Goal: Transaction & Acquisition: Purchase product/service

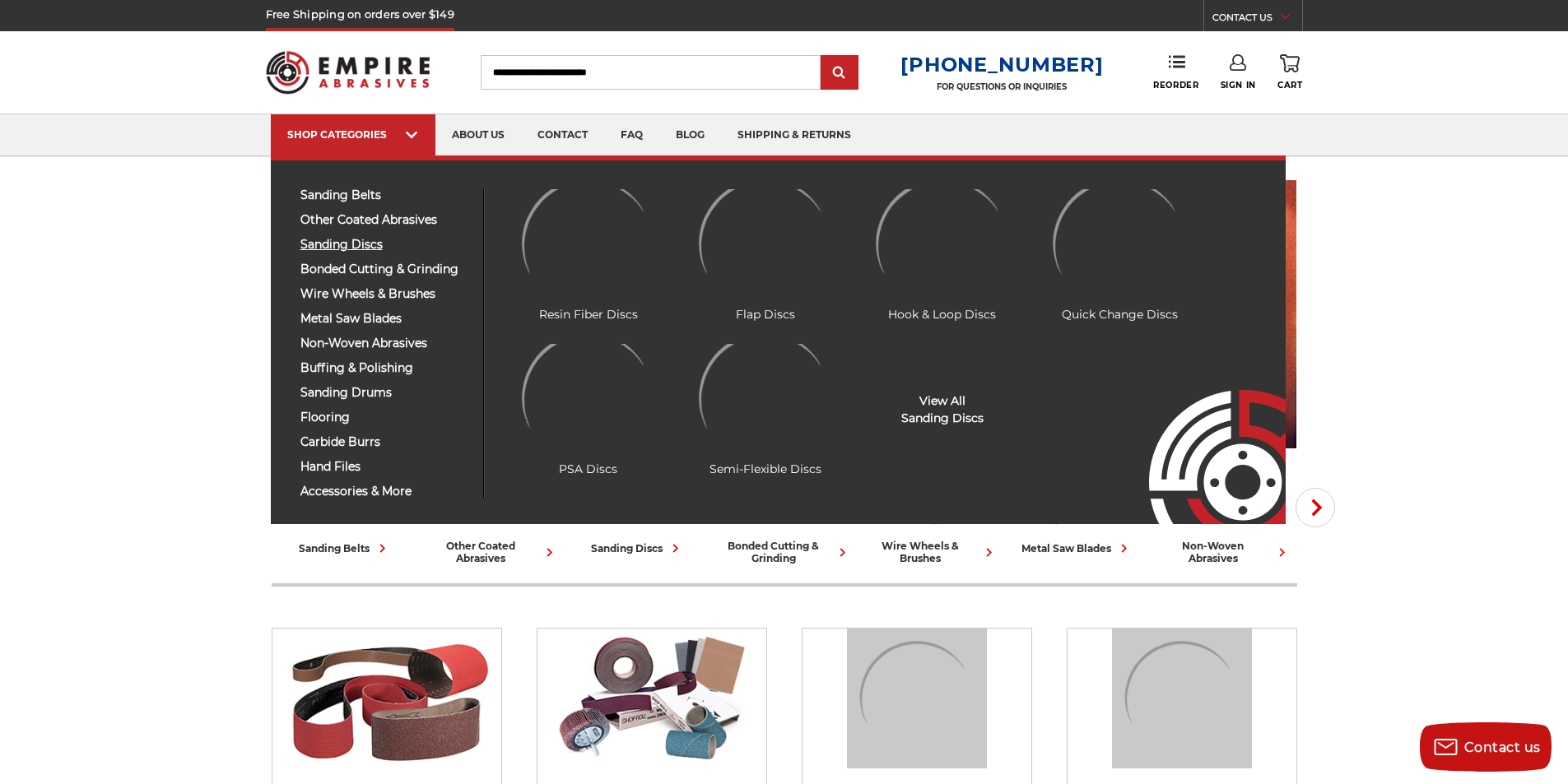
click at [351, 248] on span "sanding discs" at bounding box center [385, 244] width 170 height 13
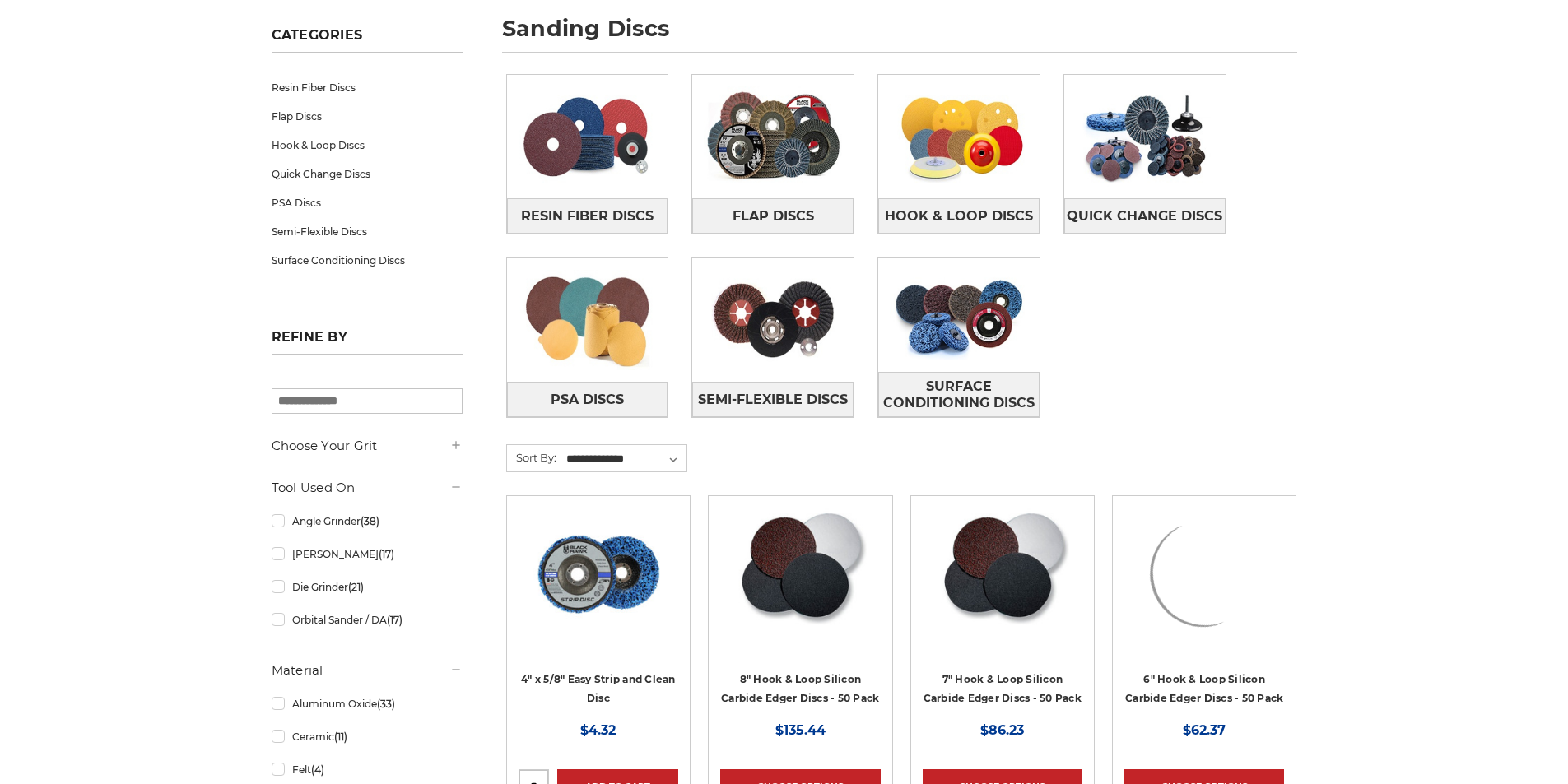
scroll to position [411, 0]
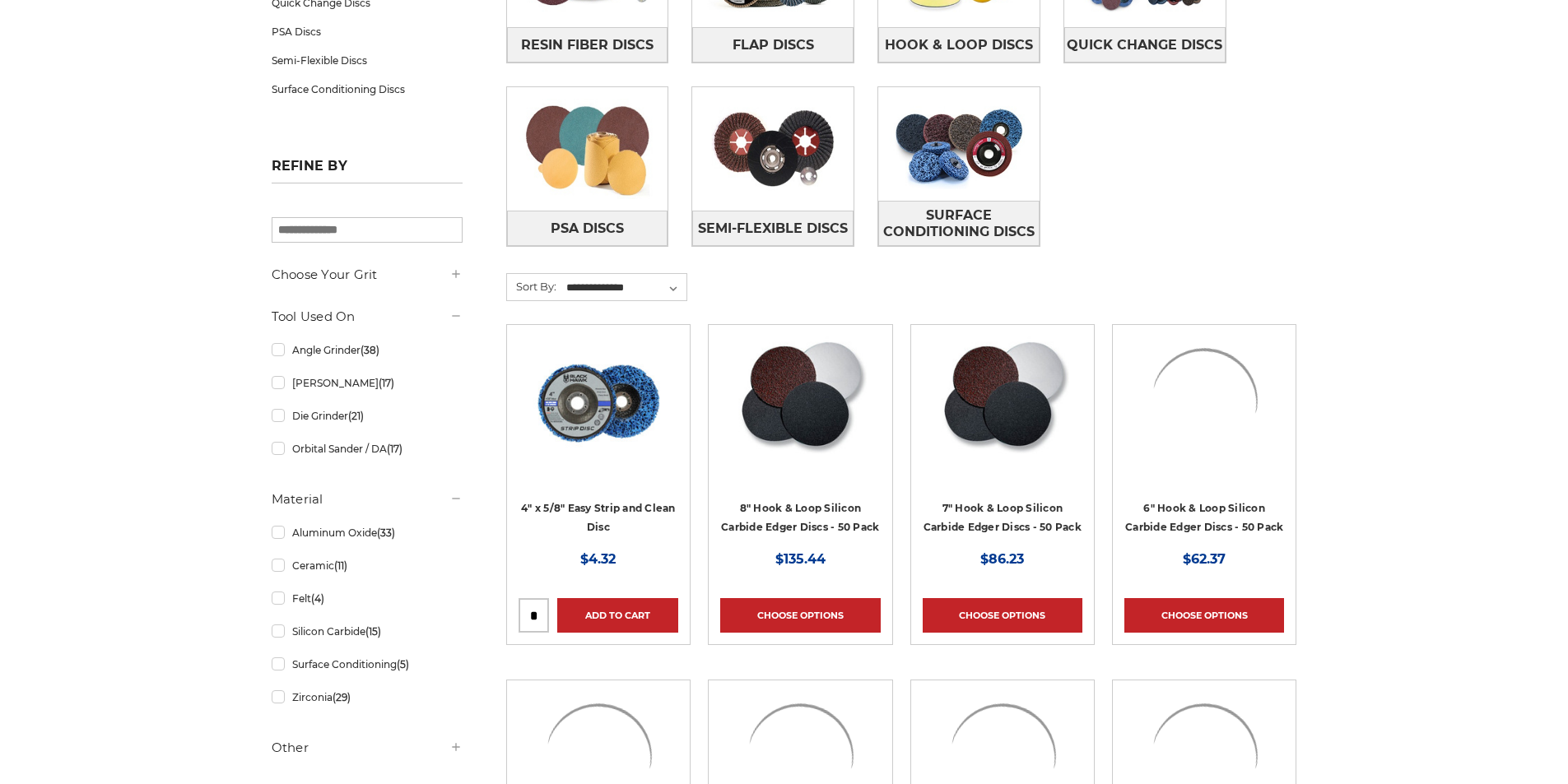
click at [619, 366] on img at bounding box center [598, 401] width 131 height 131
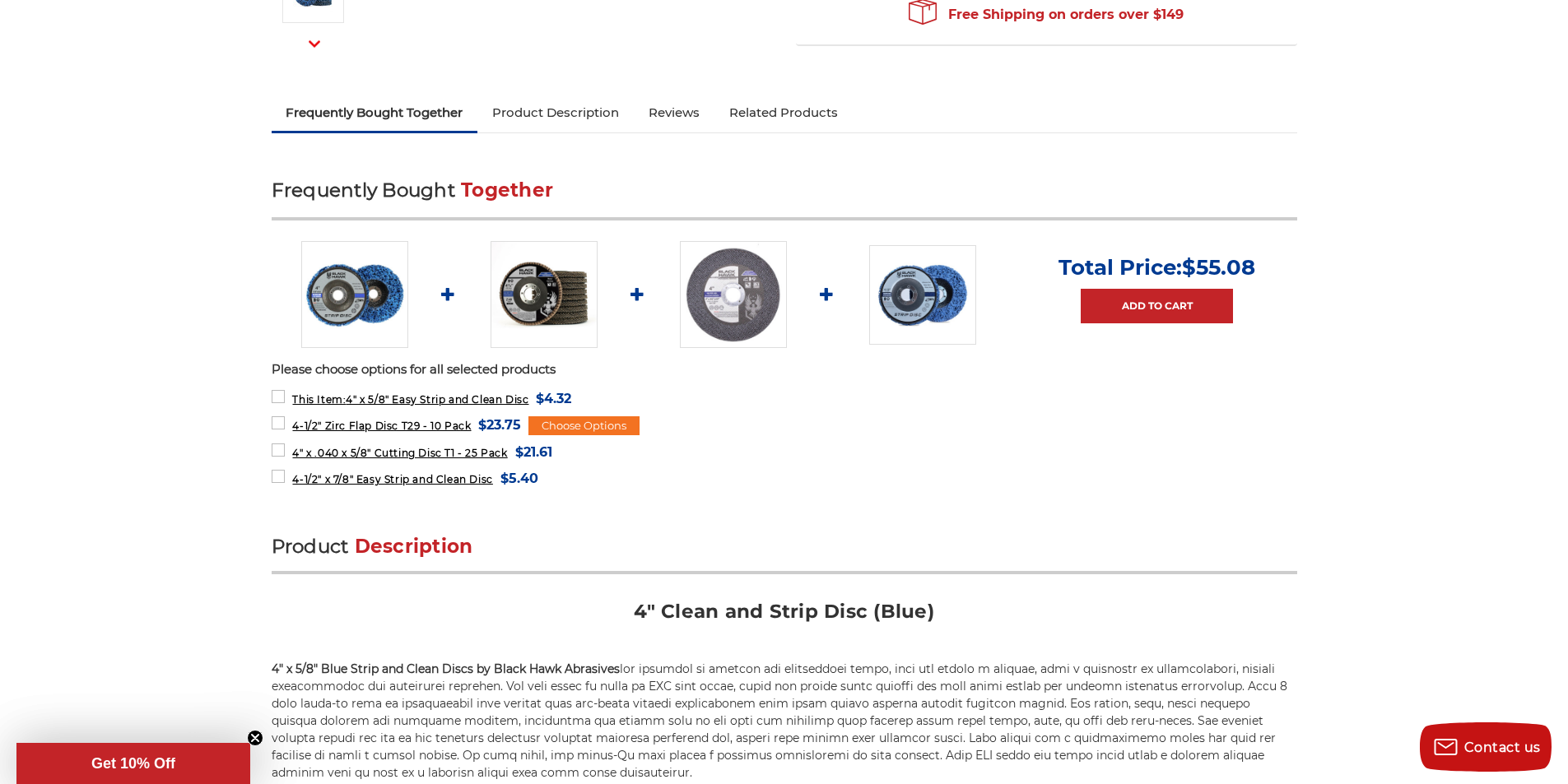
scroll to position [494, 0]
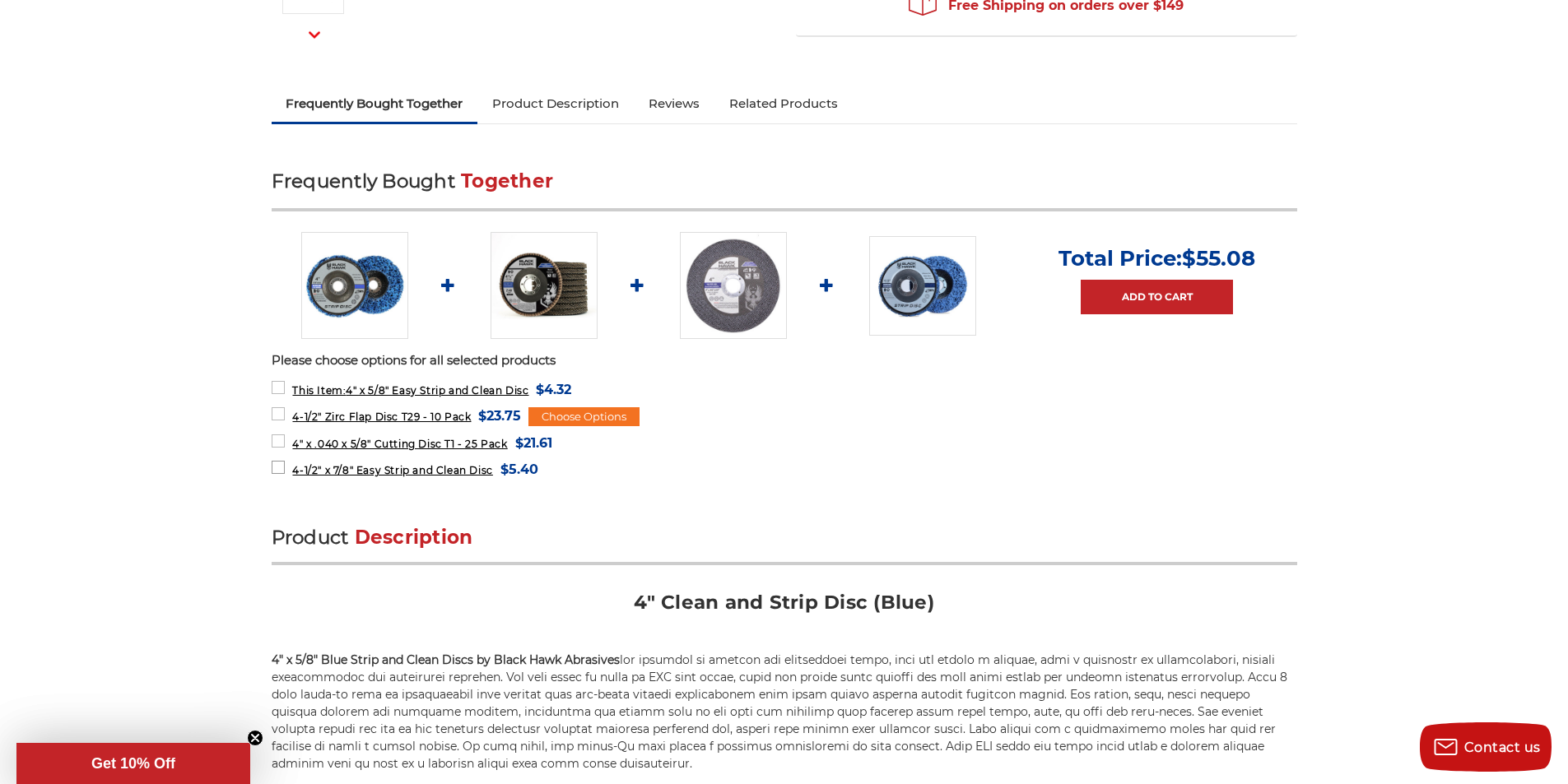
click at [283, 468] on label "4-1/2" x 7/8" Easy Strip and Clean Disc MSRP: Was: Now: $5.40 (You save )" at bounding box center [404, 469] width 266 height 22
click at [276, 443] on label "4" x .040 x 5/8" Cutting Disc T1 - 25 Pack MSRP: Was: Now: $21.61 (You save )" at bounding box center [411, 442] width 281 height 22
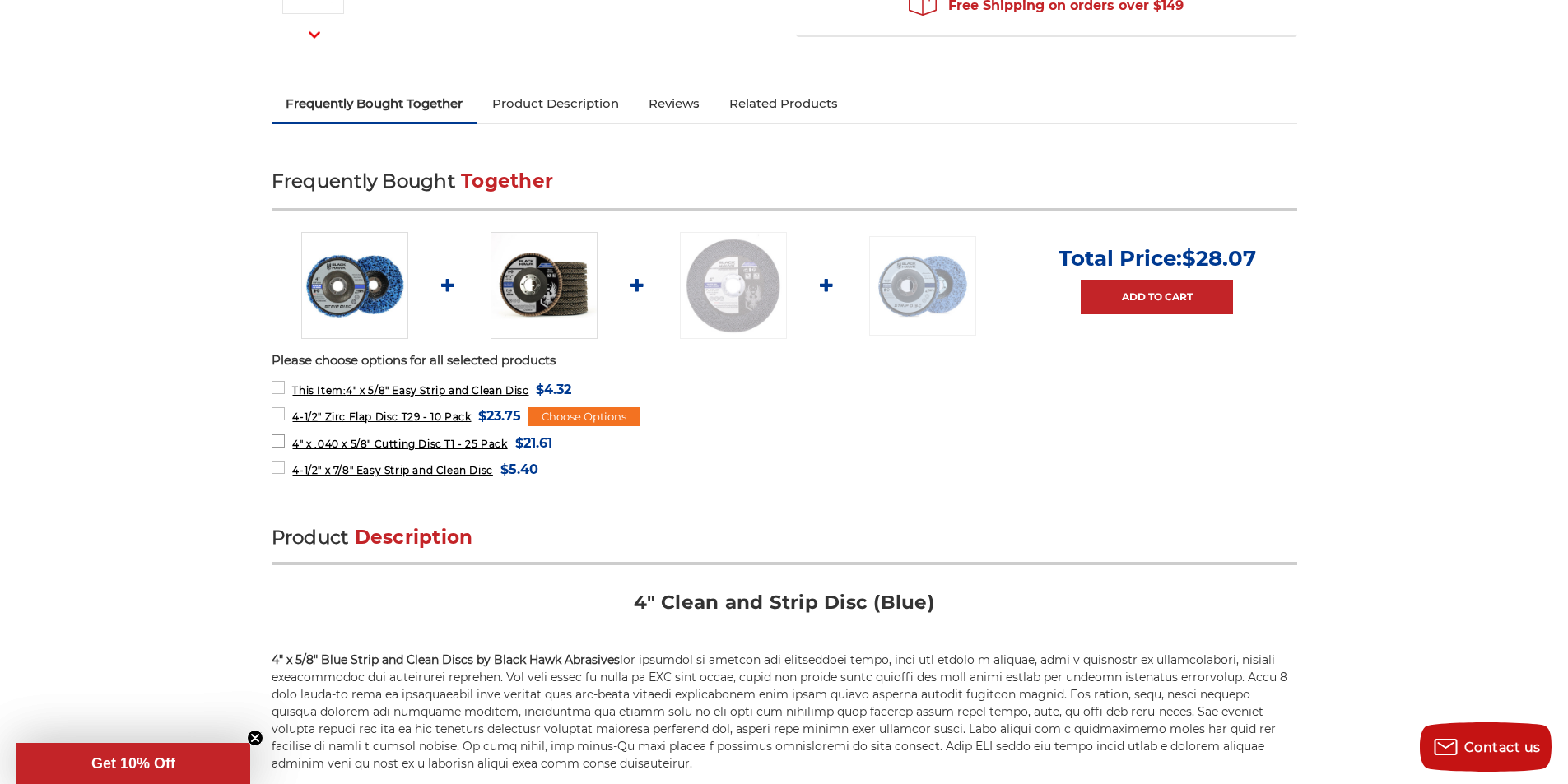
click at [282, 434] on label "4" x .040 x 5/8" Cutting Disc T1 - 25 Pack MSRP: Was: Now: $21.61 (You save )" at bounding box center [411, 442] width 281 height 22
click at [283, 460] on label "4-1/2" x 7/8" Easy Strip and Clean Disc MSRP: Was: Now: $5.40 (You save )" at bounding box center [404, 469] width 266 height 22
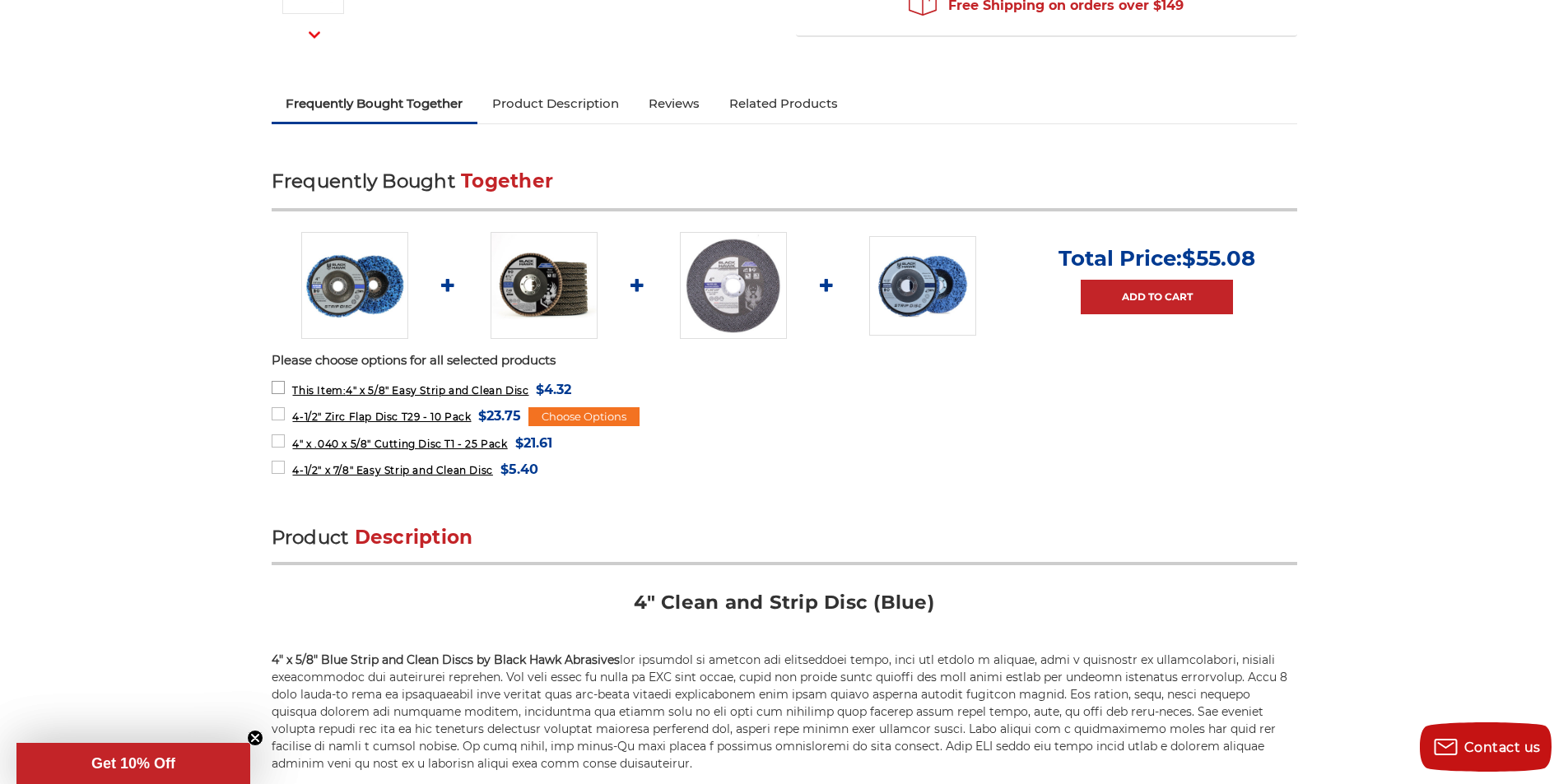
click at [283, 399] on label "This Item: 4" x 5/8" Easy Strip and Clean Disc MSRP: Was: Now: $4.32 (You save )" at bounding box center [421, 389] width 300 height 22
click at [281, 394] on label "This Item: 4" x 5/8" Easy Strip and Clean Disc MSRP: Was: Now: $4.32 (You save )" at bounding box center [421, 389] width 300 height 22
click at [281, 462] on label "4-1/2" x 7/8" Easy Strip and Clean Disc MSRP: Was: Now: $5.40 (You save )" at bounding box center [404, 469] width 266 height 22
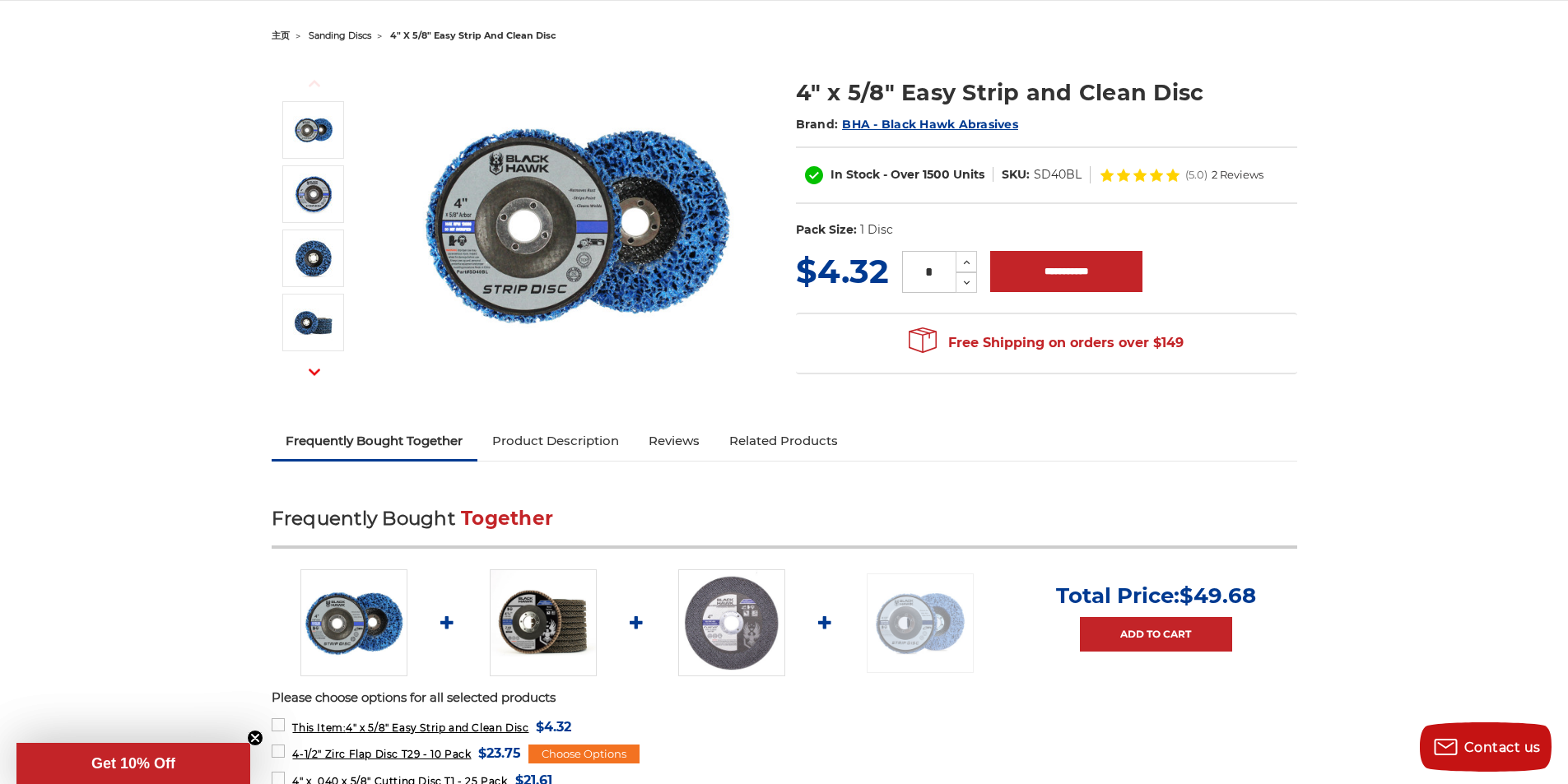
scroll to position [0, 0]
